Goal: Task Accomplishment & Management: Manage account settings

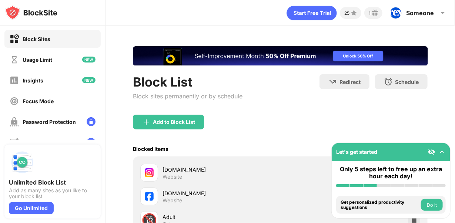
click at [332, 110] on div "Block List Block sites permanently or by schedule Redirect Choose a site to be …" at bounding box center [280, 94] width 295 height 40
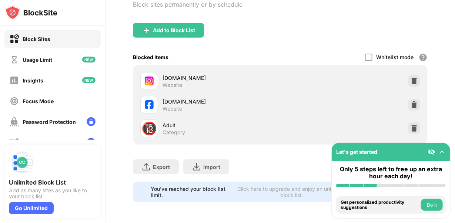
click at [290, 164] on div "Export Export Files (for websites items only) Import Import Files (for websites…" at bounding box center [280, 163] width 295 height 37
click at [278, 164] on div "Export Export Files (for websites items only) Import Import Files (for websites…" at bounding box center [280, 163] width 295 height 37
click at [268, 164] on div "Export Export Files (for websites items only) Import Import Files (for websites…" at bounding box center [280, 163] width 295 height 37
click at [410, 125] on img at bounding box center [413, 128] width 7 height 7
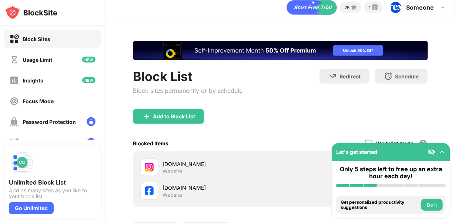
scroll to position [0, 0]
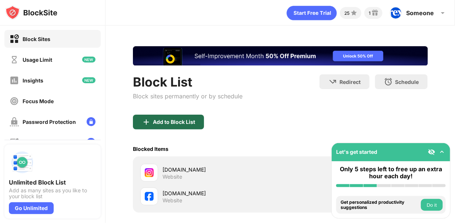
click at [172, 125] on div "Add to Block List" at bounding box center [168, 122] width 71 height 15
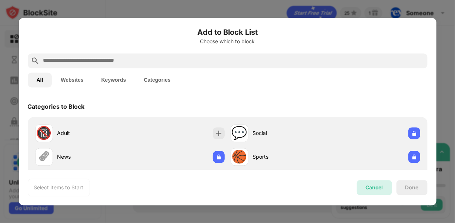
click at [380, 187] on div "Cancel" at bounding box center [374, 188] width 17 height 6
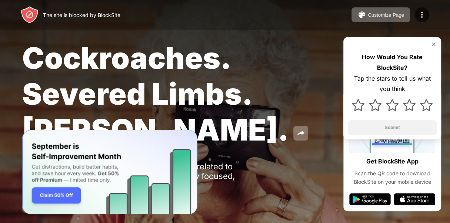
click at [241, 97] on span "Cockroaches. Severed Limbs. John Goodman." at bounding box center [155, 94] width 266 height 108
click at [143, 68] on span "Cockroaches. Severed Limbs. John Goodman." at bounding box center [155, 94] width 266 height 108
click at [209, 90] on span "Cockroaches. Severed Limbs. John Goodman." at bounding box center [155, 94] width 266 height 108
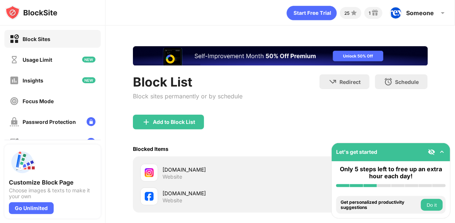
scroll to position [73, 0]
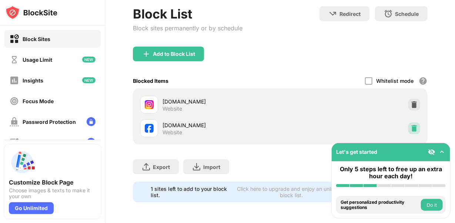
click at [412, 125] on img at bounding box center [413, 128] width 7 height 7
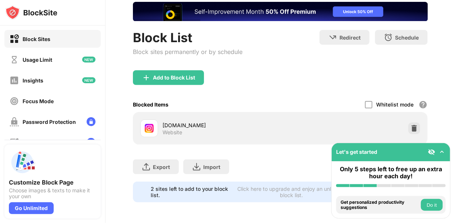
scroll to position [0, 0]
